Goal: Task Accomplishment & Management: Complete application form

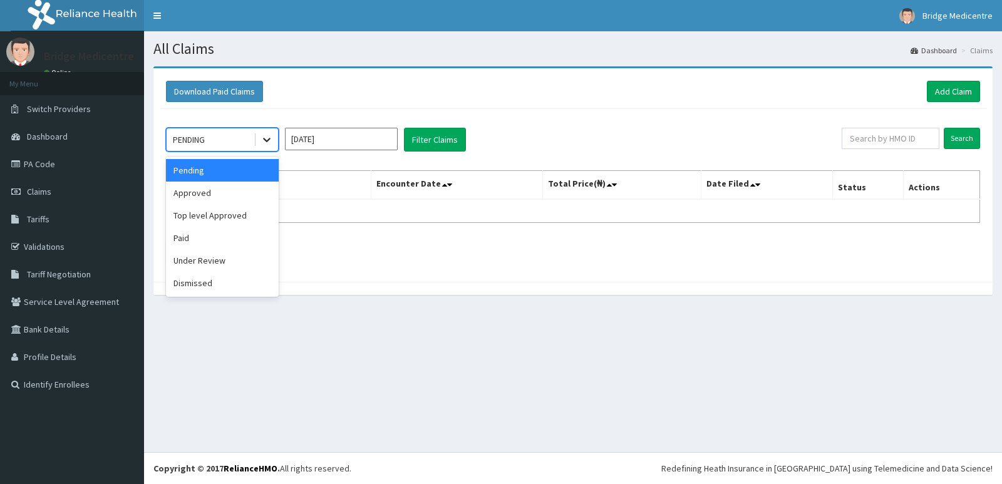
click at [270, 140] on icon at bounding box center [266, 139] width 13 height 13
click at [195, 238] on div "Paid" at bounding box center [222, 238] width 113 height 23
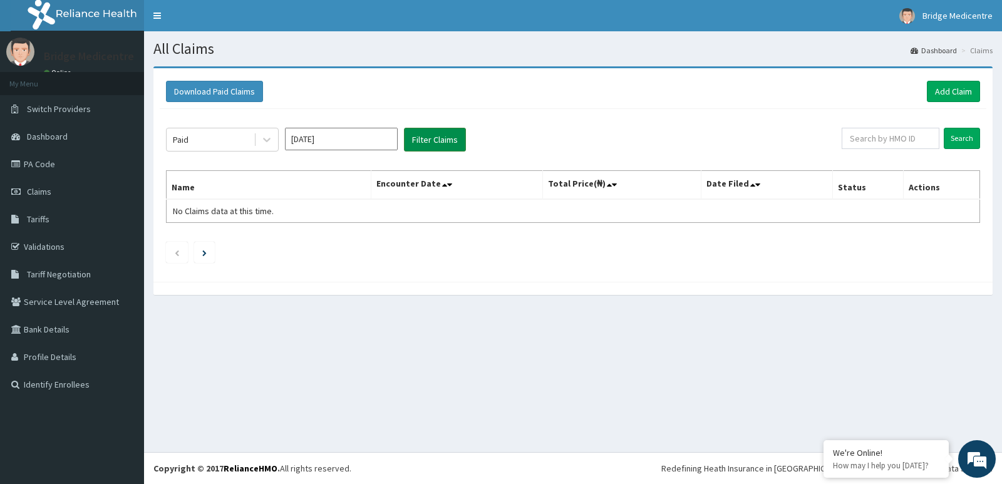
click at [426, 141] on button "Filter Claims" at bounding box center [435, 140] width 62 height 24
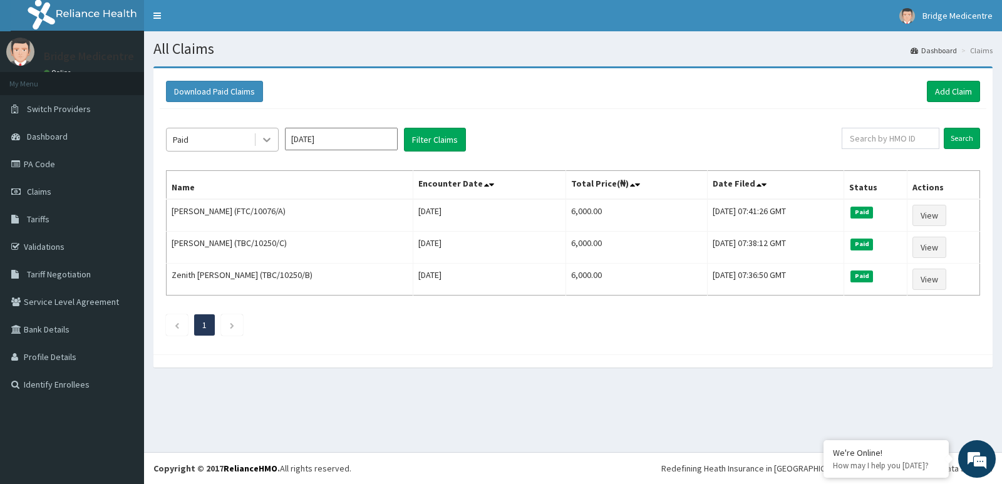
click at [266, 136] on icon at bounding box center [266, 139] width 13 height 13
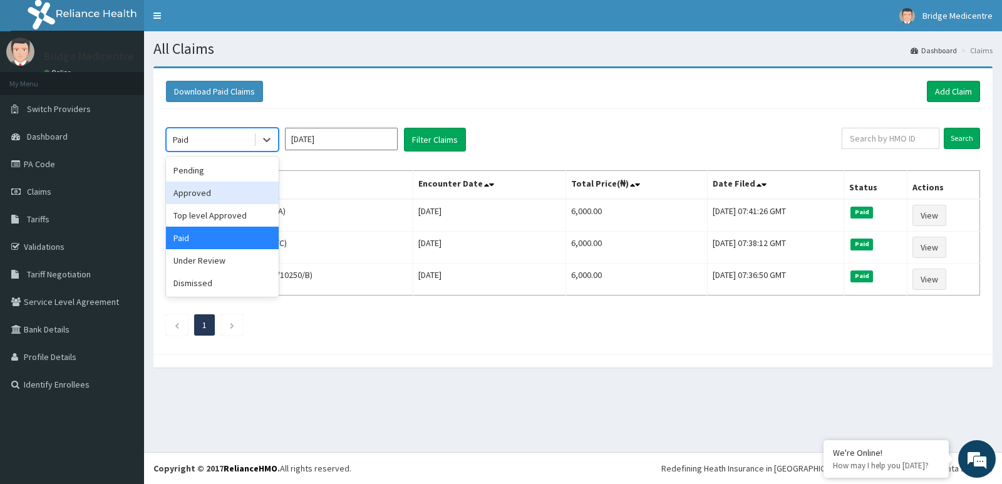
click at [243, 198] on div "Approved" at bounding box center [222, 193] width 113 height 23
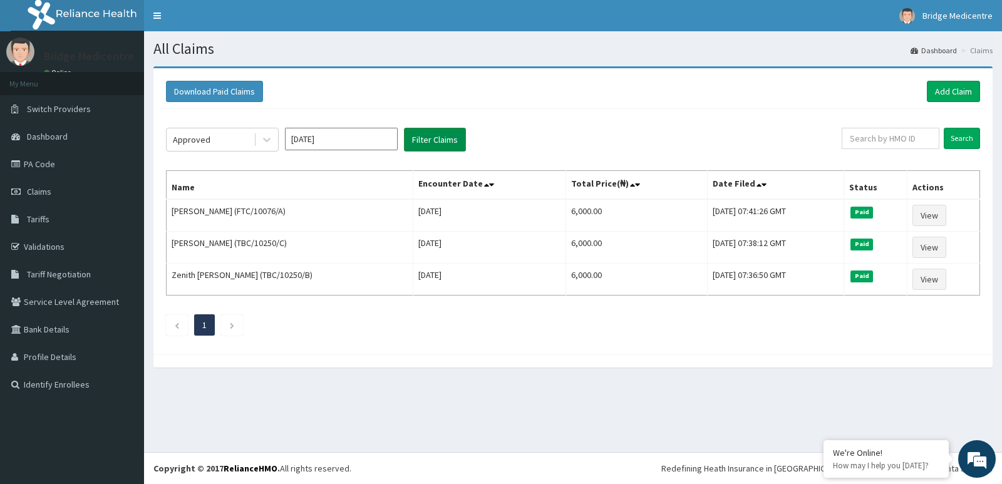
click at [424, 141] on button "Filter Claims" at bounding box center [435, 140] width 62 height 24
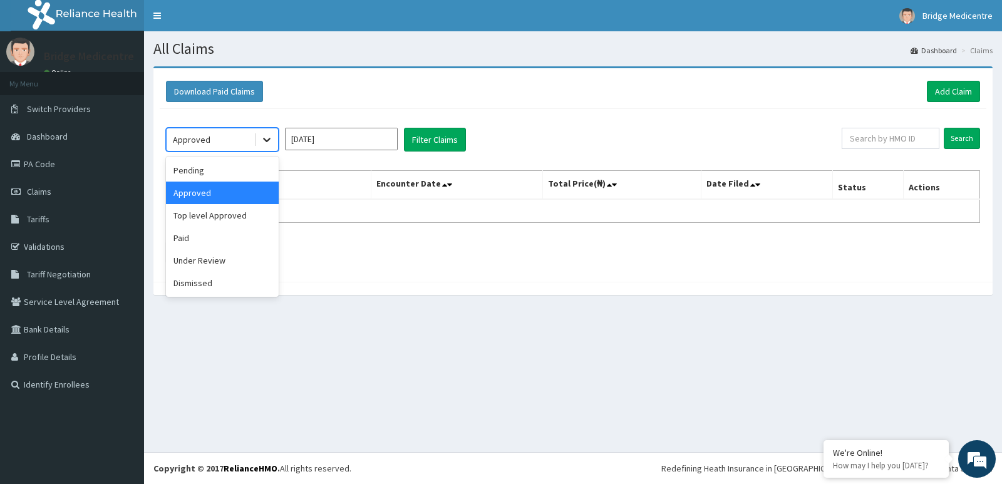
click at [267, 137] on icon at bounding box center [266, 139] width 13 height 13
click at [219, 166] on div "Pending" at bounding box center [222, 170] width 113 height 23
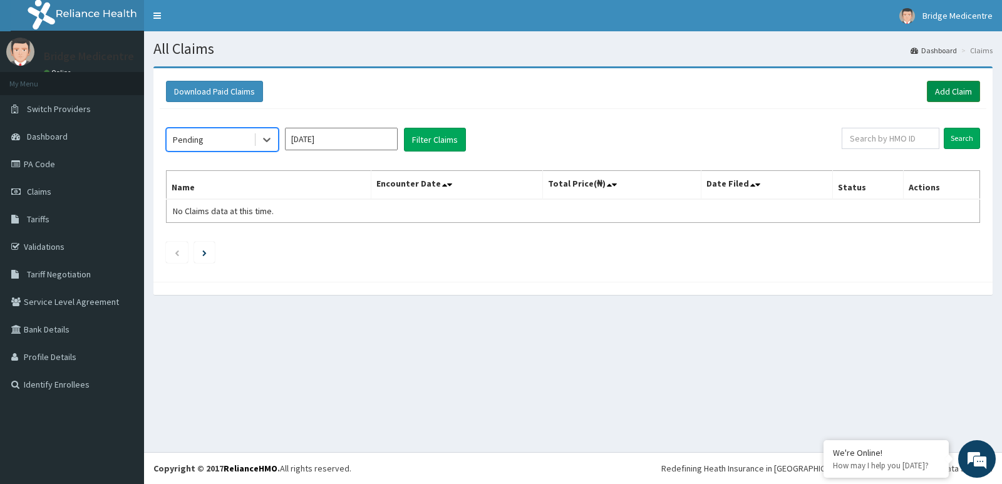
click at [966, 93] on link "Add Claim" at bounding box center [952, 91] width 53 height 21
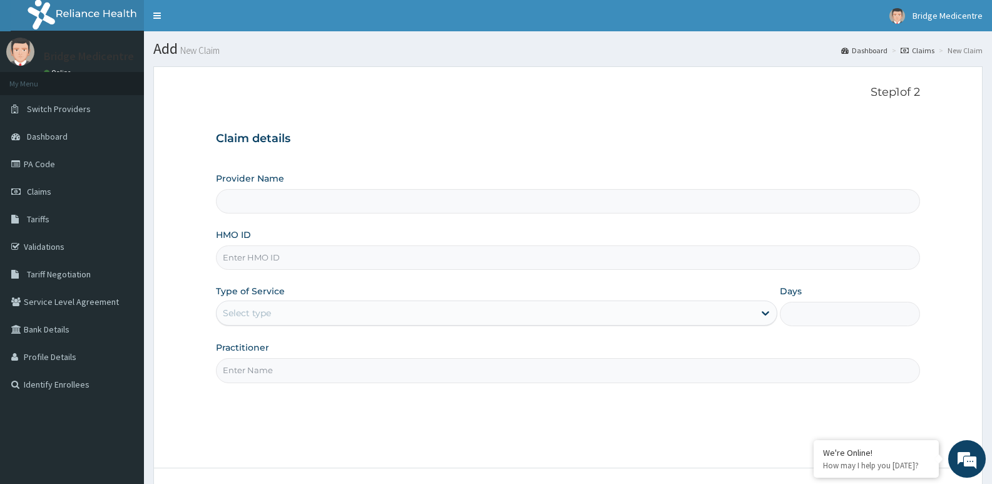
type input "Bridge Medicentre- Ikotun"
click at [320, 260] on input "HMO ID" at bounding box center [568, 257] width 704 height 24
type input "TBC/10250/A"
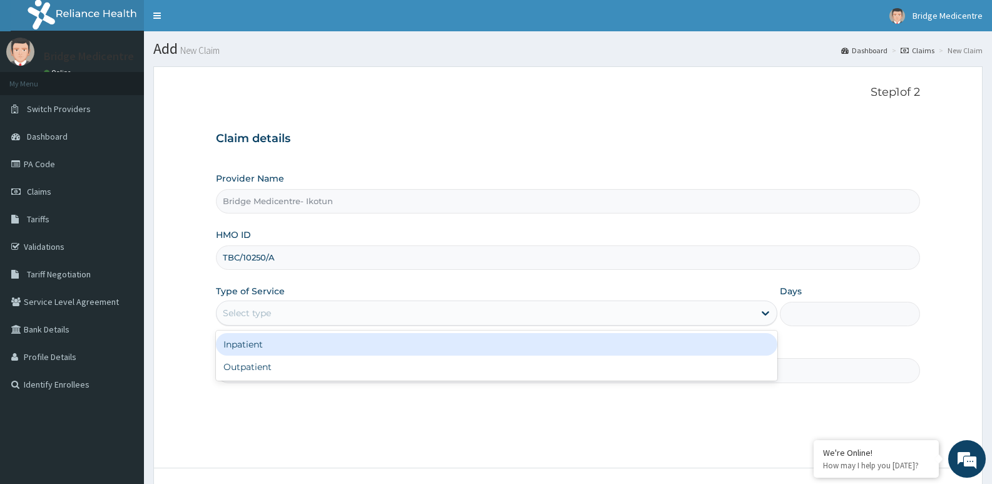
click at [307, 310] on div "Select type" at bounding box center [485, 313] width 537 height 20
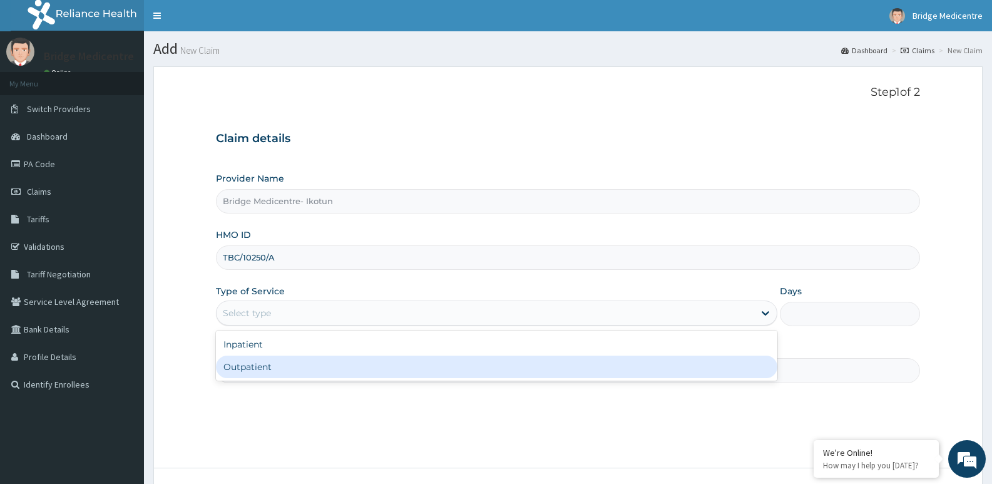
click at [247, 368] on div "Outpatient" at bounding box center [496, 367] width 561 height 23
type input "1"
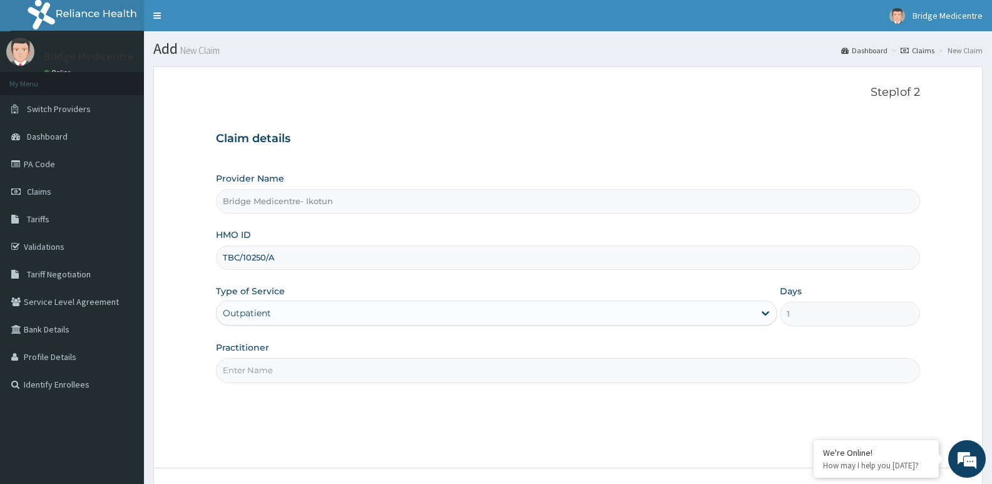
click at [260, 369] on input "Practitioner" at bounding box center [568, 370] width 704 height 24
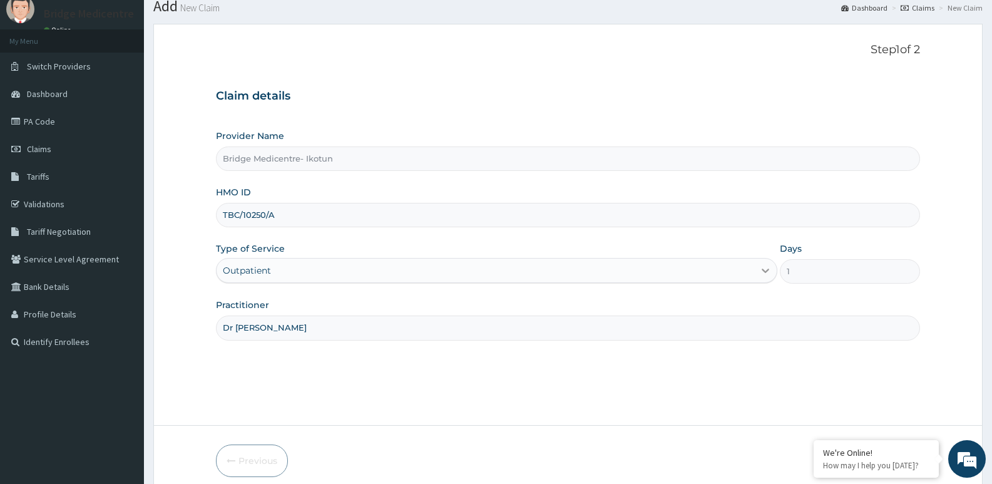
scroll to position [96, 0]
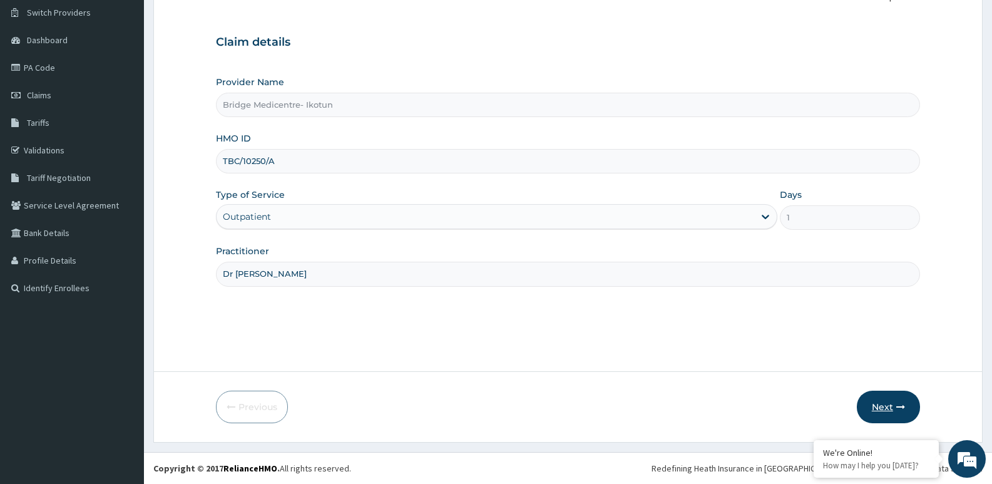
type input "Dr Maryam"
click at [894, 397] on button "Next" at bounding box center [888, 407] width 63 height 33
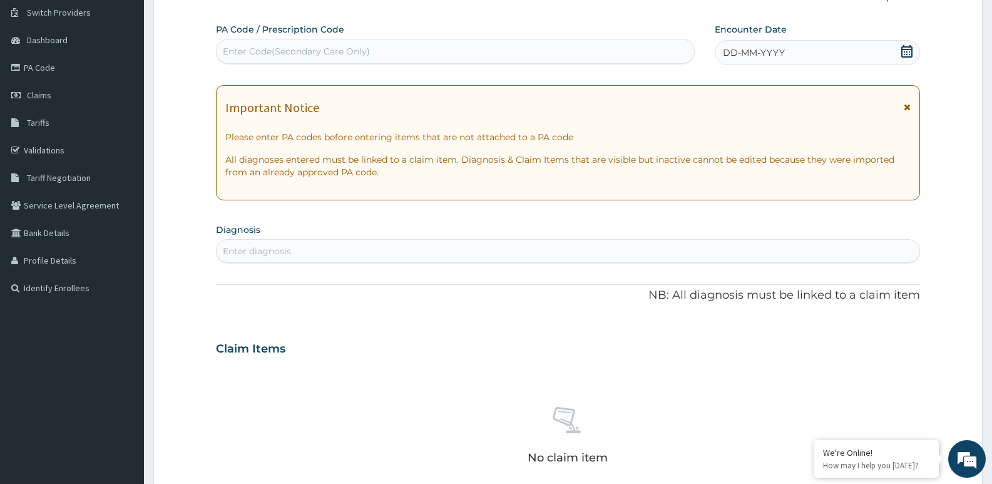
click at [908, 55] on icon at bounding box center [907, 51] width 13 height 13
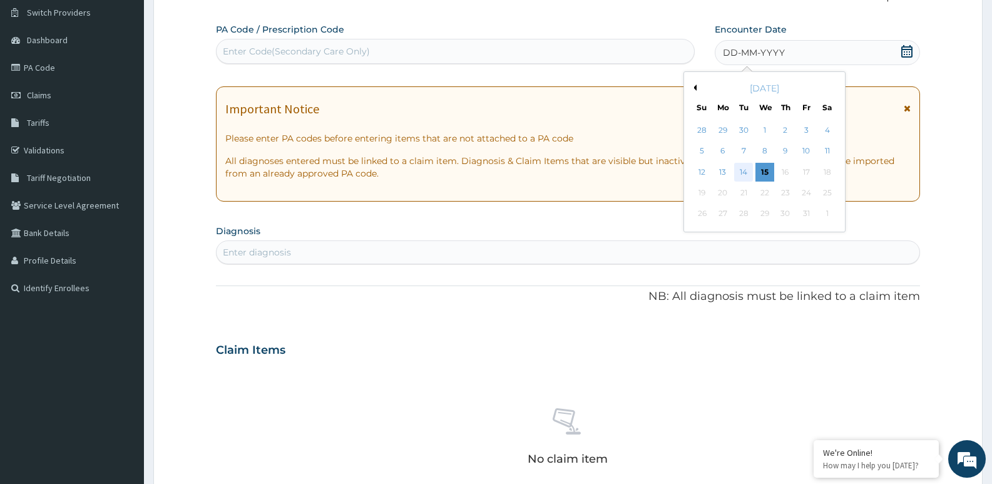
click at [744, 174] on div "14" at bounding box center [743, 172] width 19 height 19
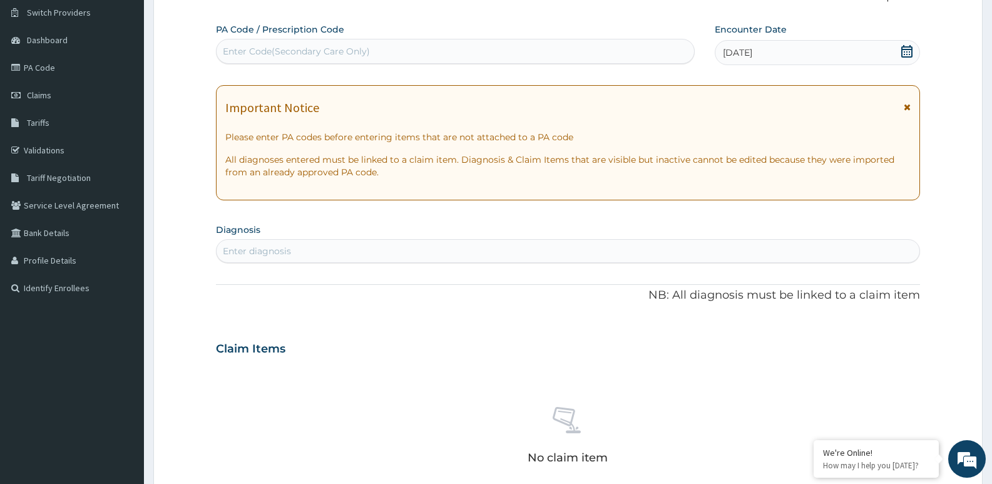
click at [260, 253] on div "Enter diagnosis" at bounding box center [257, 251] width 68 height 13
type input "plasmodium falciparum"
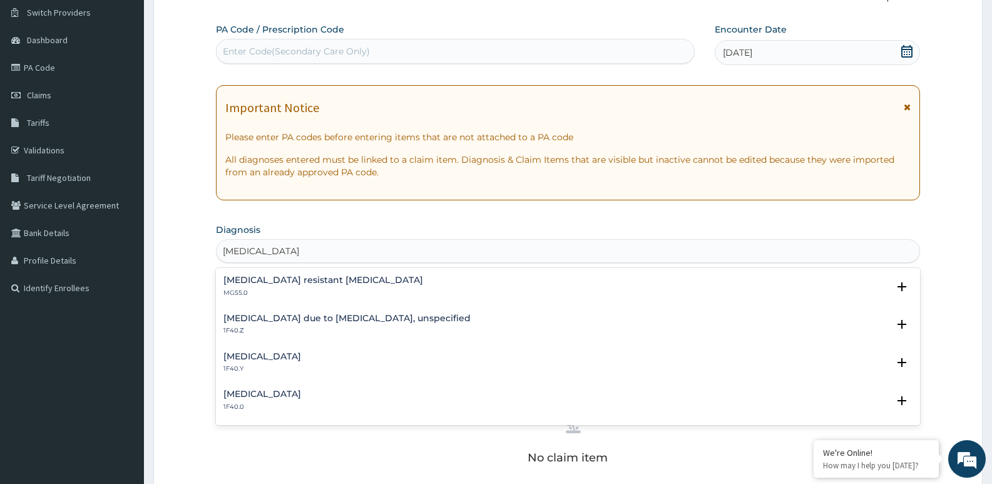
click at [263, 323] on h4 "Malaria due to Plasmodium falciparum, unspecified" at bounding box center [346, 318] width 247 height 9
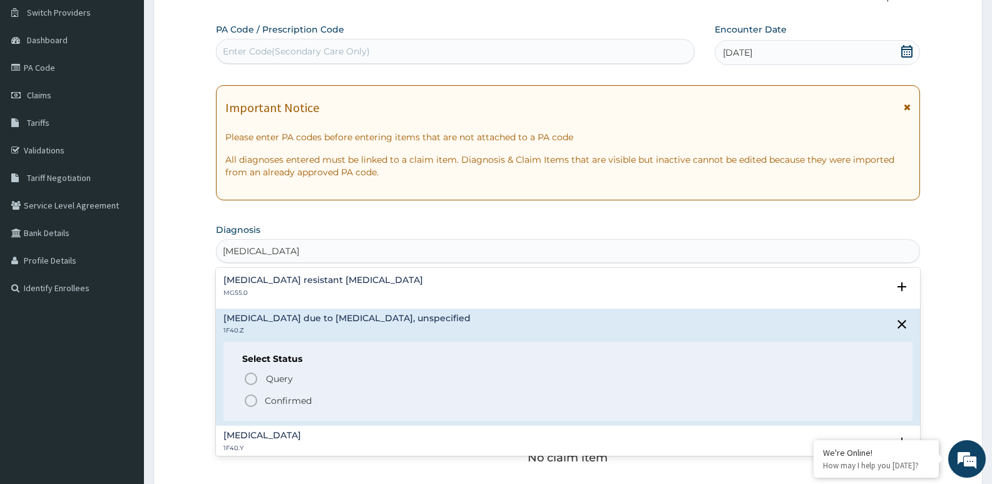
click at [254, 399] on icon "status option filled" at bounding box center [250, 400] width 15 height 15
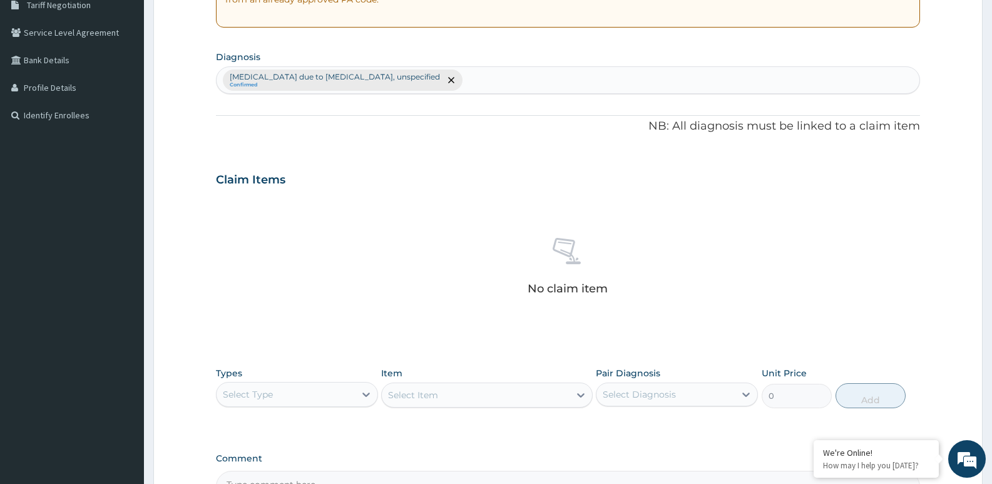
scroll to position [284, 0]
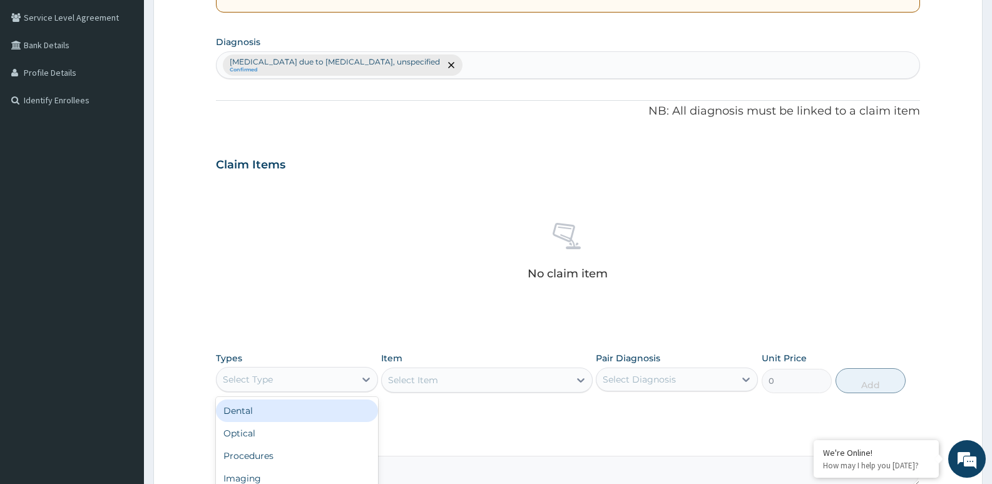
click at [323, 377] on div "Select Type" at bounding box center [286, 379] width 138 height 20
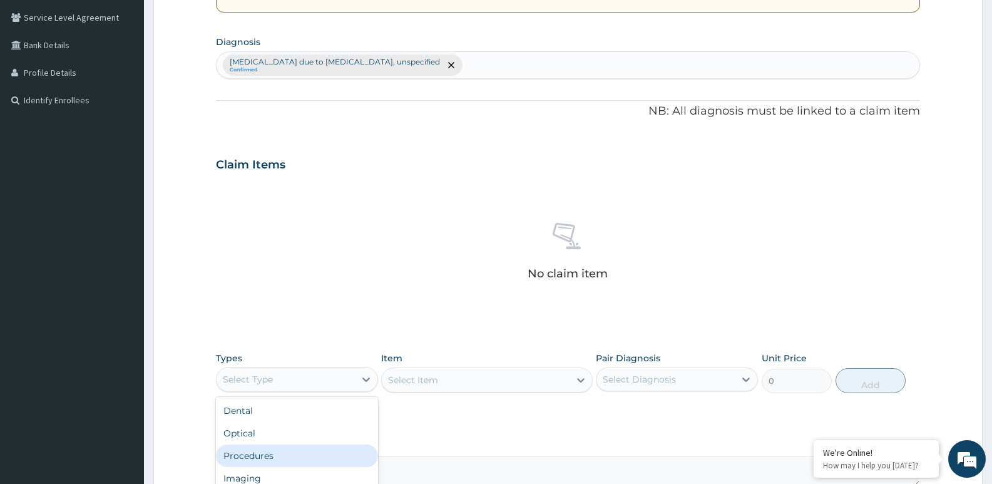
drag, startPoint x: 270, startPoint y: 451, endPoint x: 295, endPoint y: 428, distance: 34.5
click at [270, 449] on div "Procedures" at bounding box center [297, 455] width 162 height 23
click at [577, 377] on div "Select Item" at bounding box center [486, 379] width 211 height 25
click at [580, 379] on div "Select Item" at bounding box center [486, 379] width 211 height 25
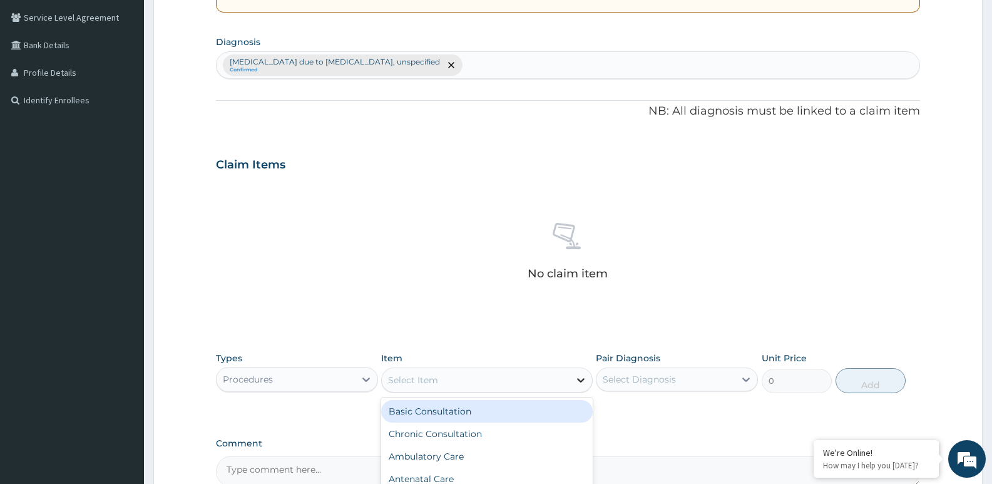
click at [580, 382] on icon at bounding box center [581, 380] width 8 height 4
click at [442, 410] on div "Basic Consultation" at bounding box center [486, 411] width 211 height 23
type input "6000"
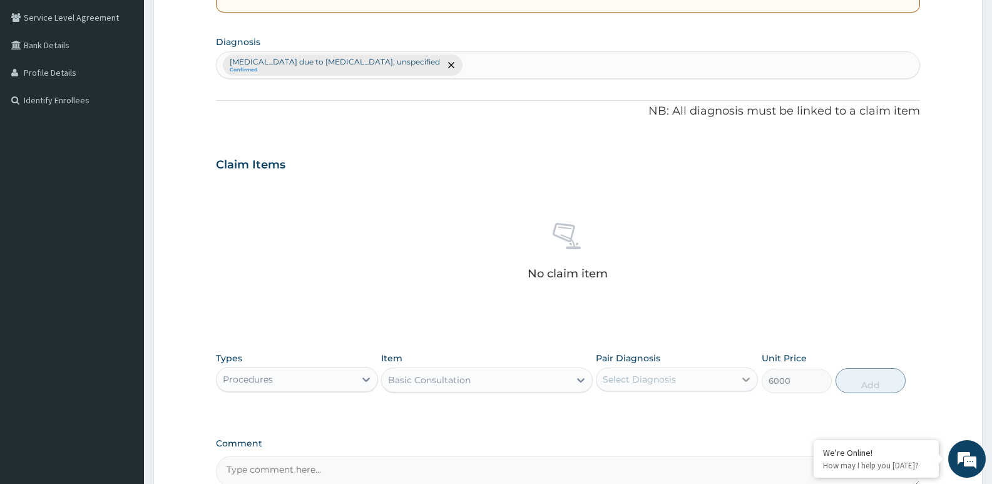
click at [739, 378] on div at bounding box center [746, 379] width 23 height 23
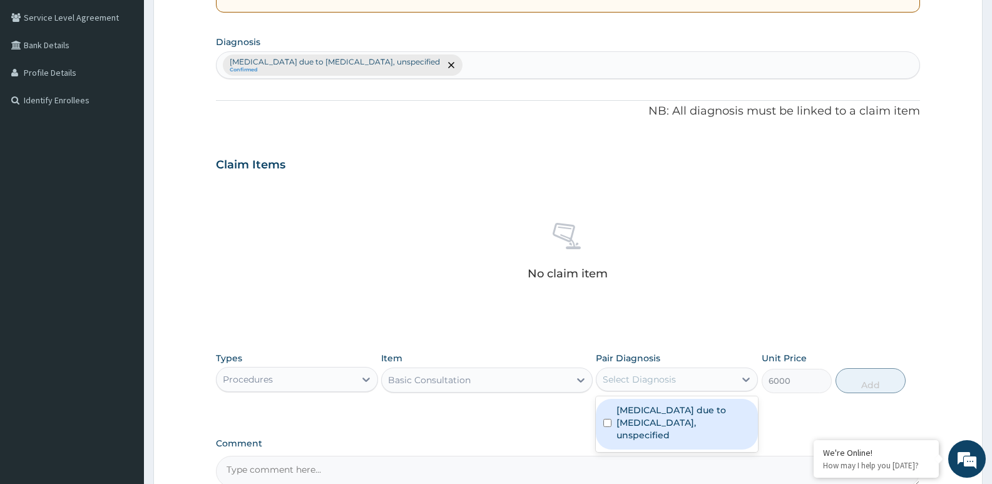
click at [685, 409] on label "Malaria due to Plasmodium falciparum, unspecified" at bounding box center [684, 423] width 134 height 38
checkbox input "true"
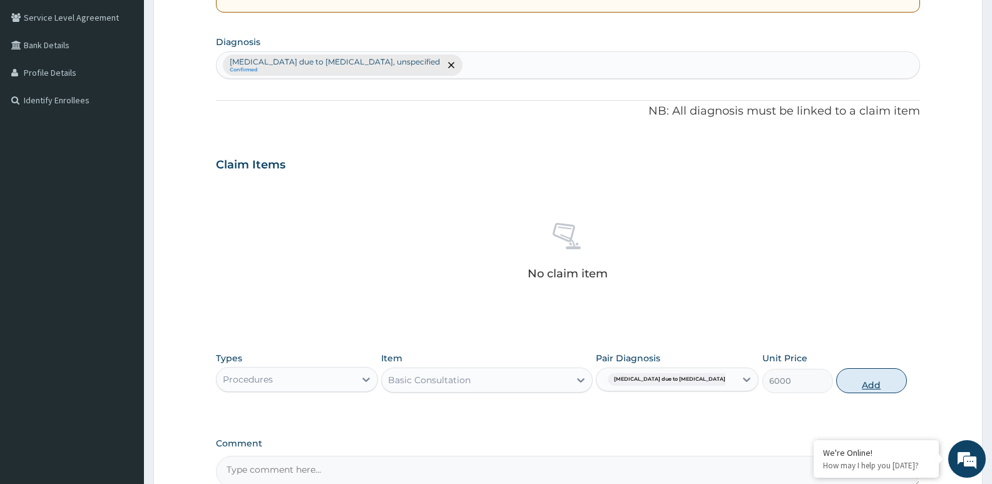
click at [863, 377] on button "Add" at bounding box center [871, 380] width 70 height 25
type input "0"
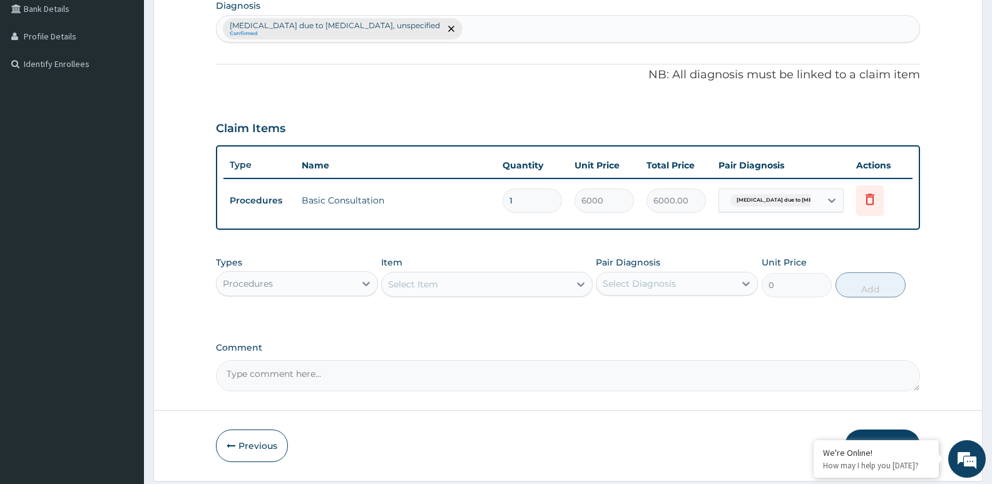
scroll to position [359, 0]
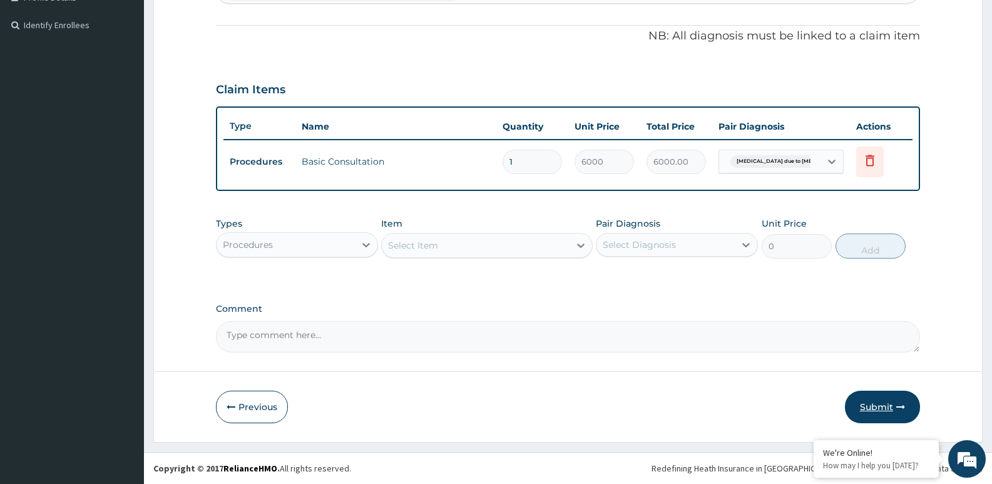
click at [880, 407] on button "Submit" at bounding box center [882, 407] width 75 height 33
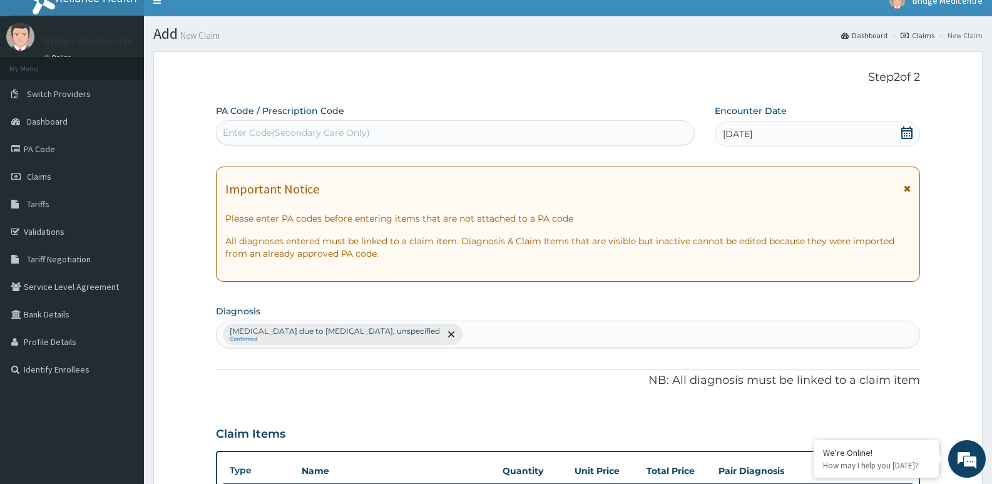
scroll to position [0, 0]
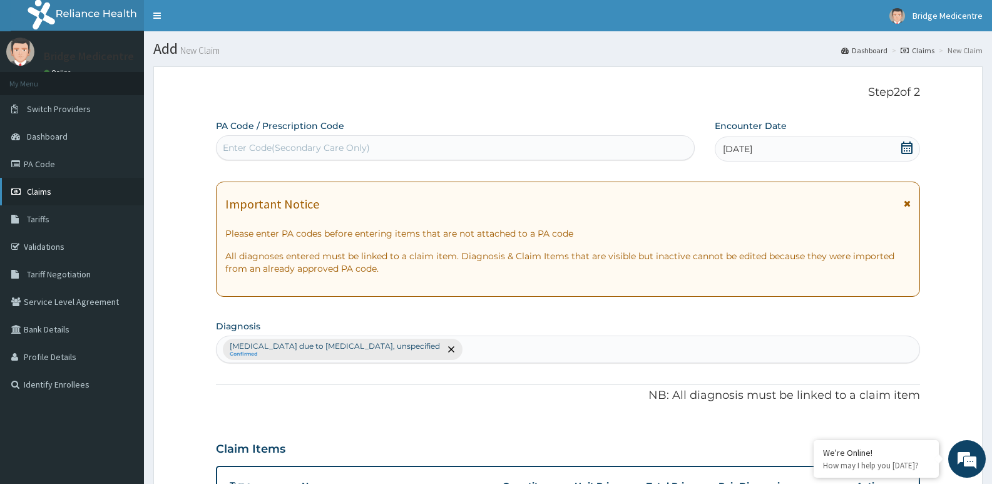
click at [44, 187] on span "Claims" at bounding box center [39, 191] width 24 height 11
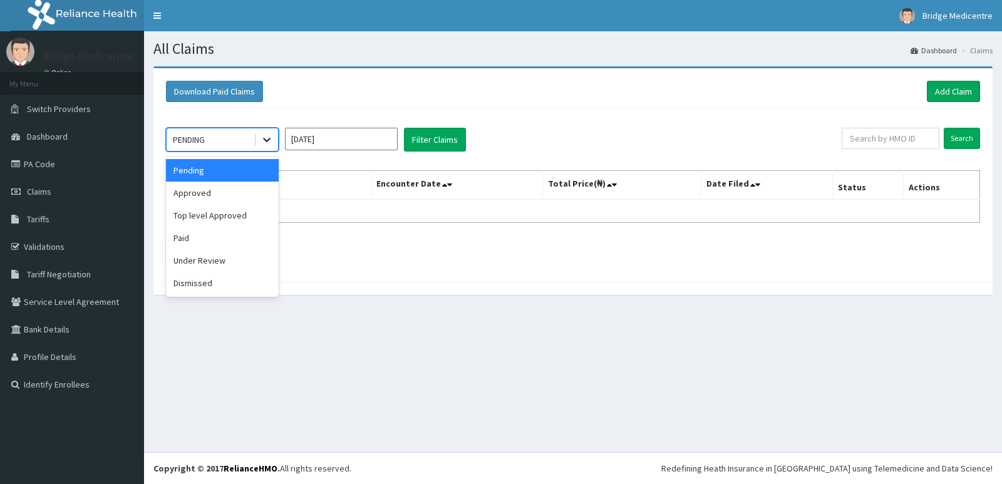
click at [267, 139] on icon at bounding box center [266, 139] width 13 height 13
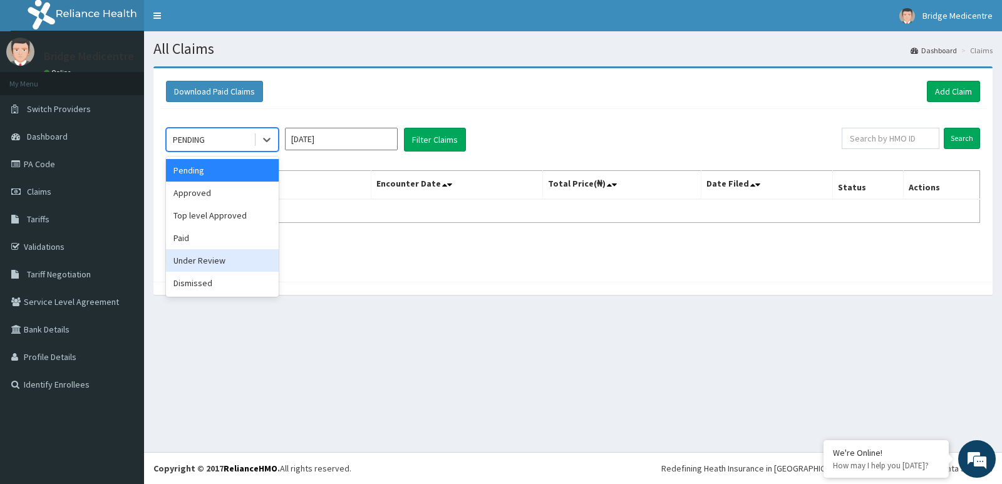
click at [207, 263] on div "Under Review" at bounding box center [222, 260] width 113 height 23
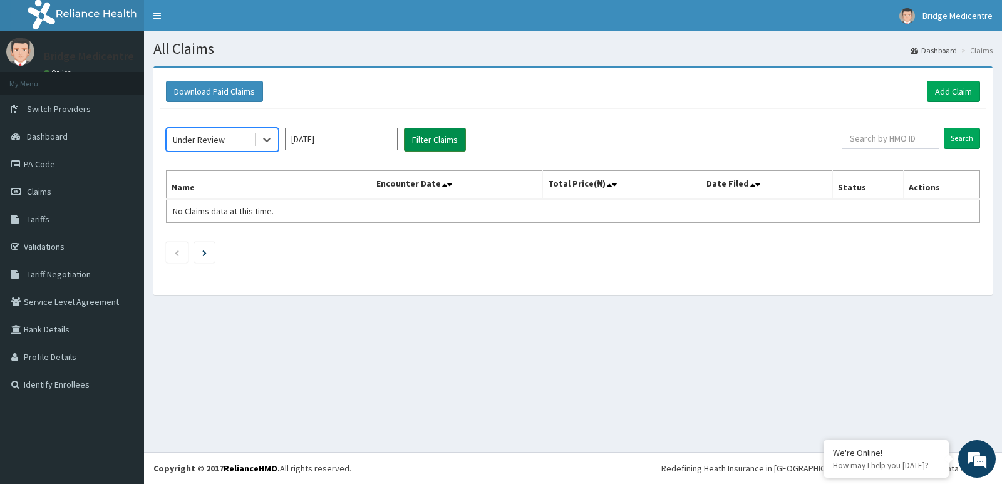
click at [420, 140] on button "Filter Claims" at bounding box center [435, 140] width 62 height 24
click at [423, 138] on button "Filter Claims" at bounding box center [435, 140] width 62 height 24
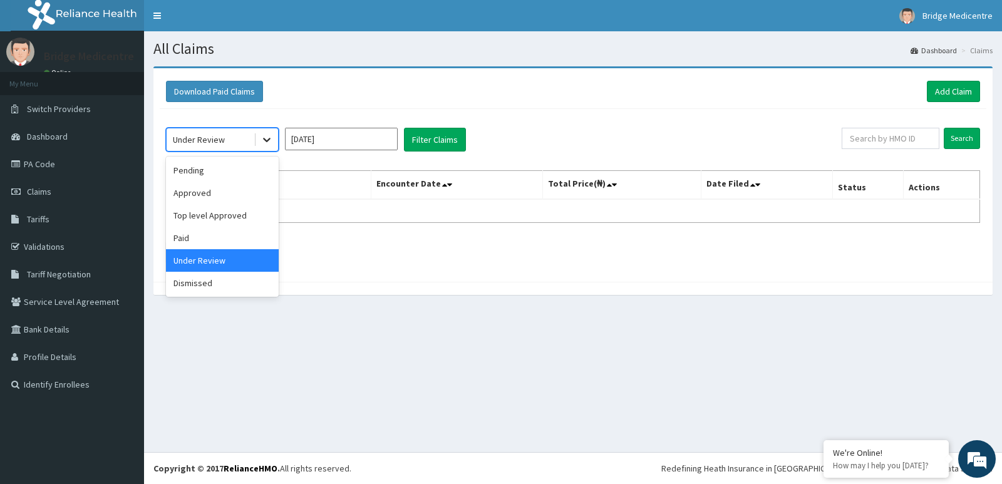
click at [265, 143] on icon at bounding box center [266, 139] width 13 height 13
click at [198, 196] on div "Approved" at bounding box center [222, 193] width 113 height 23
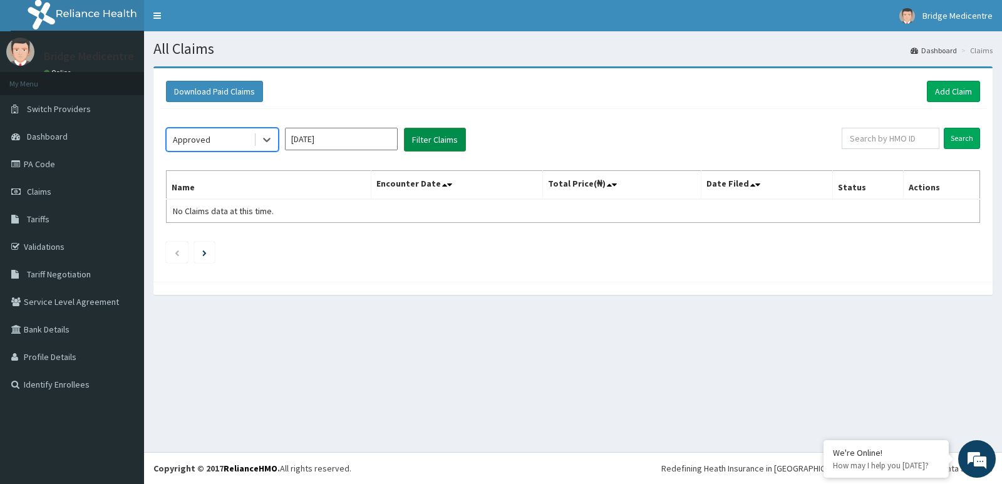
click at [448, 140] on button "Filter Claims" at bounding box center [435, 140] width 62 height 24
click at [444, 136] on button "Filter Claims" at bounding box center [435, 140] width 62 height 24
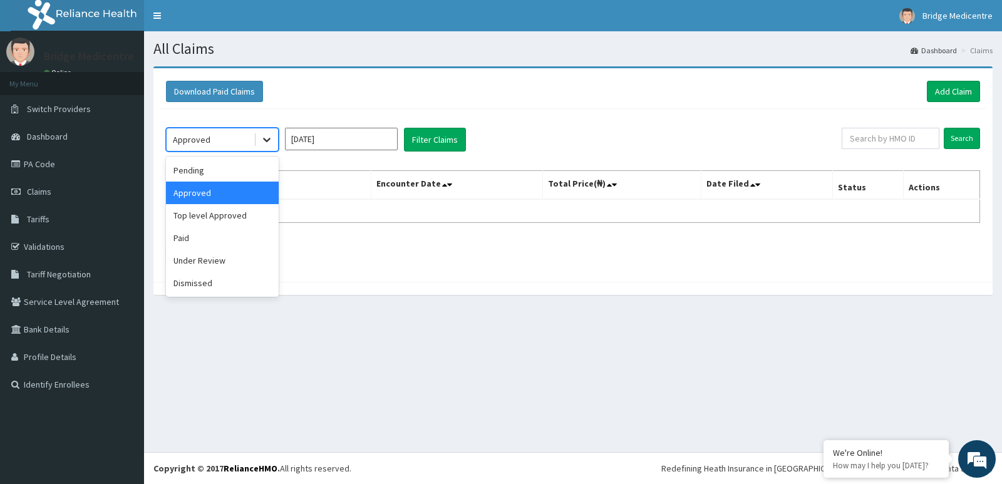
click at [264, 139] on icon at bounding box center [266, 139] width 13 height 13
click at [235, 213] on div "Top level Approved" at bounding box center [222, 215] width 113 height 23
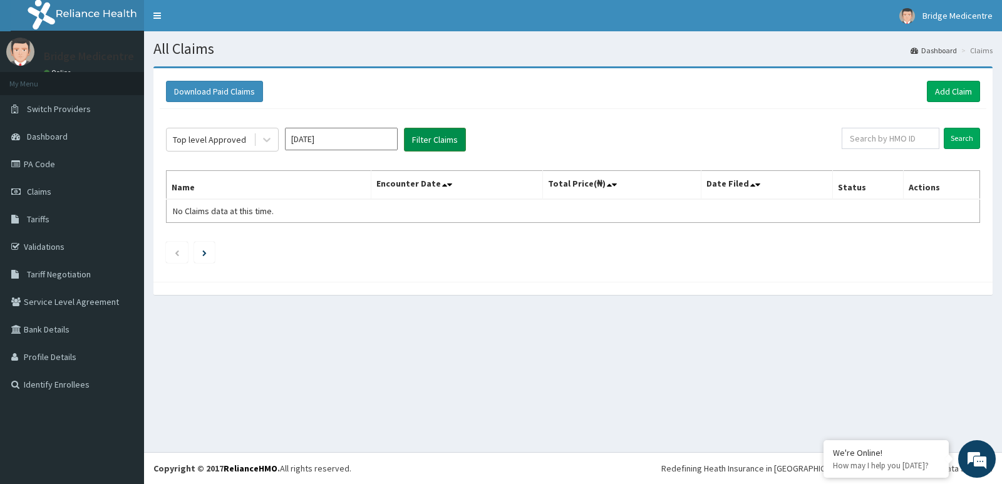
click at [419, 137] on button "Filter Claims" at bounding box center [435, 140] width 62 height 24
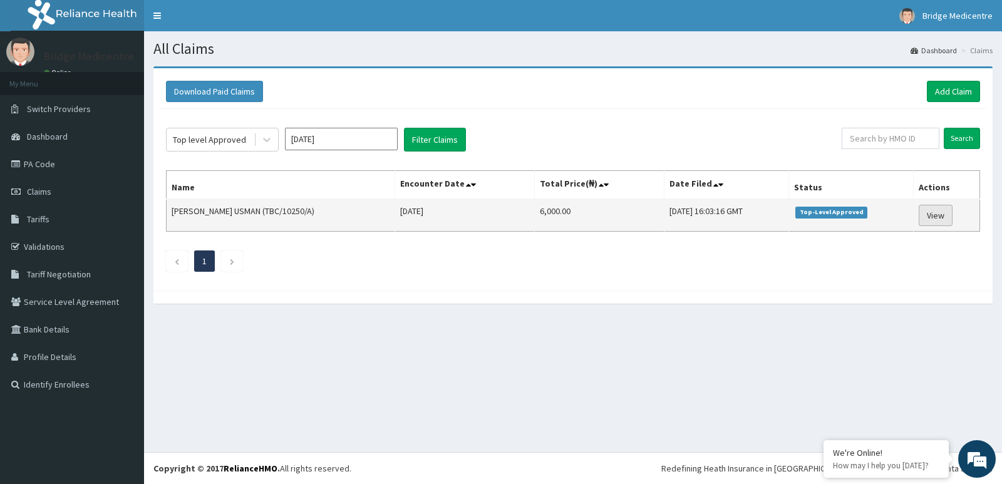
click at [926, 218] on link "View" at bounding box center [935, 215] width 34 height 21
